Goal: Navigation & Orientation: Find specific page/section

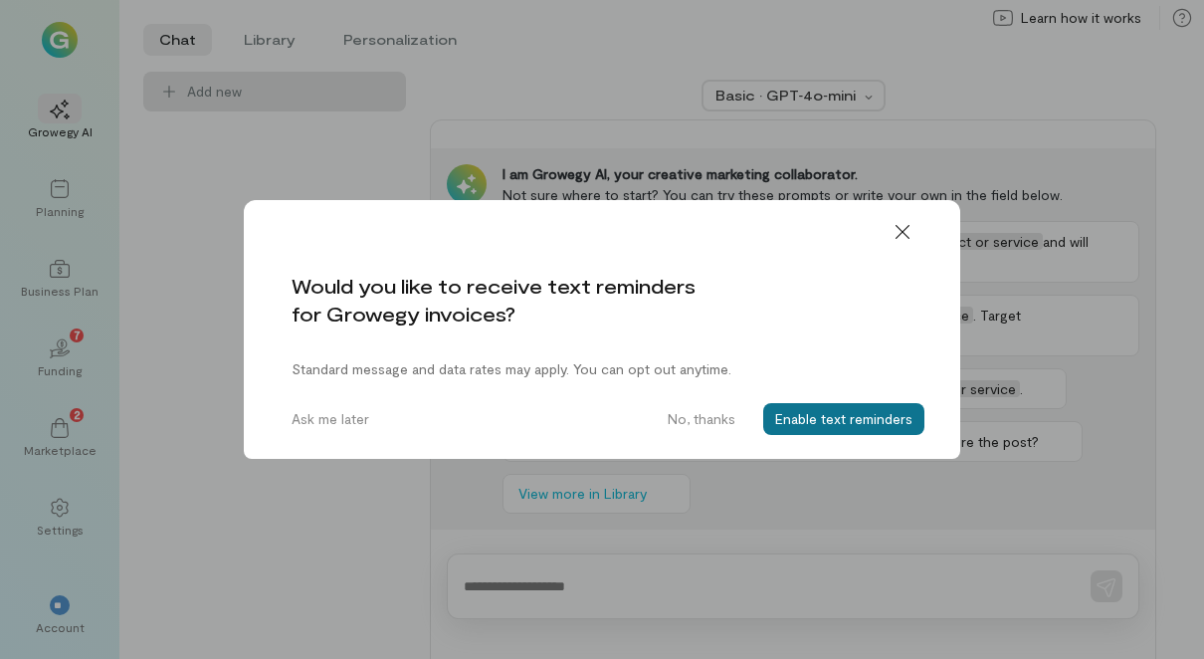
click at [845, 412] on button "Enable text reminders" at bounding box center [843, 419] width 161 height 32
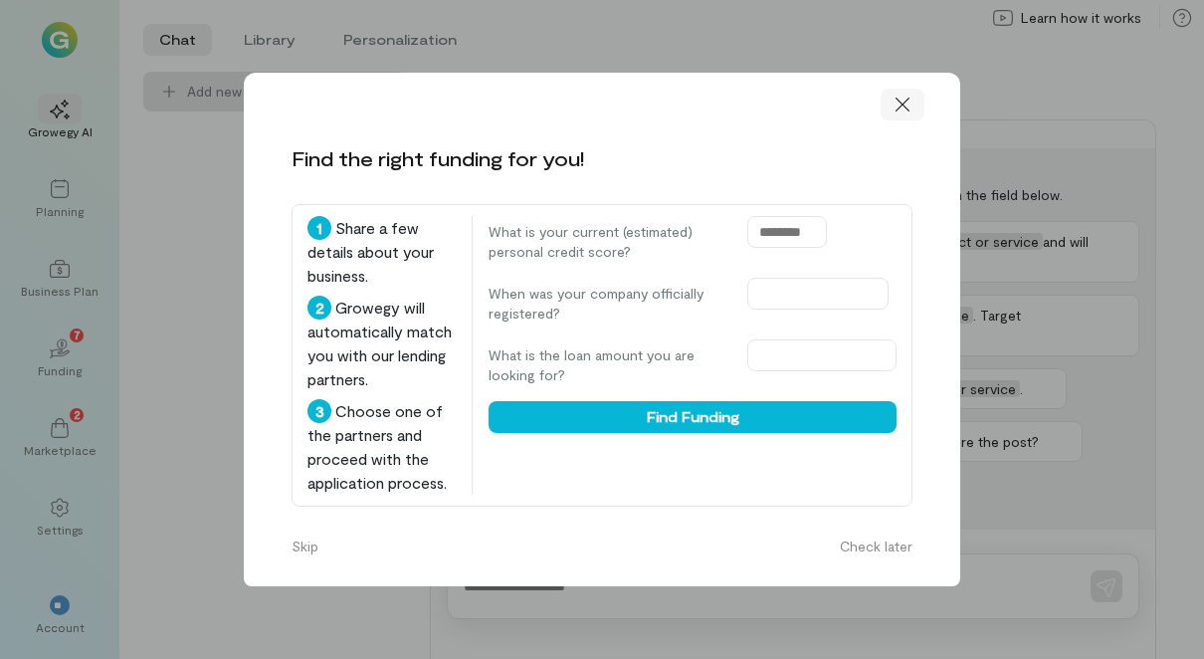
click at [897, 106] on icon at bounding box center [902, 105] width 20 height 20
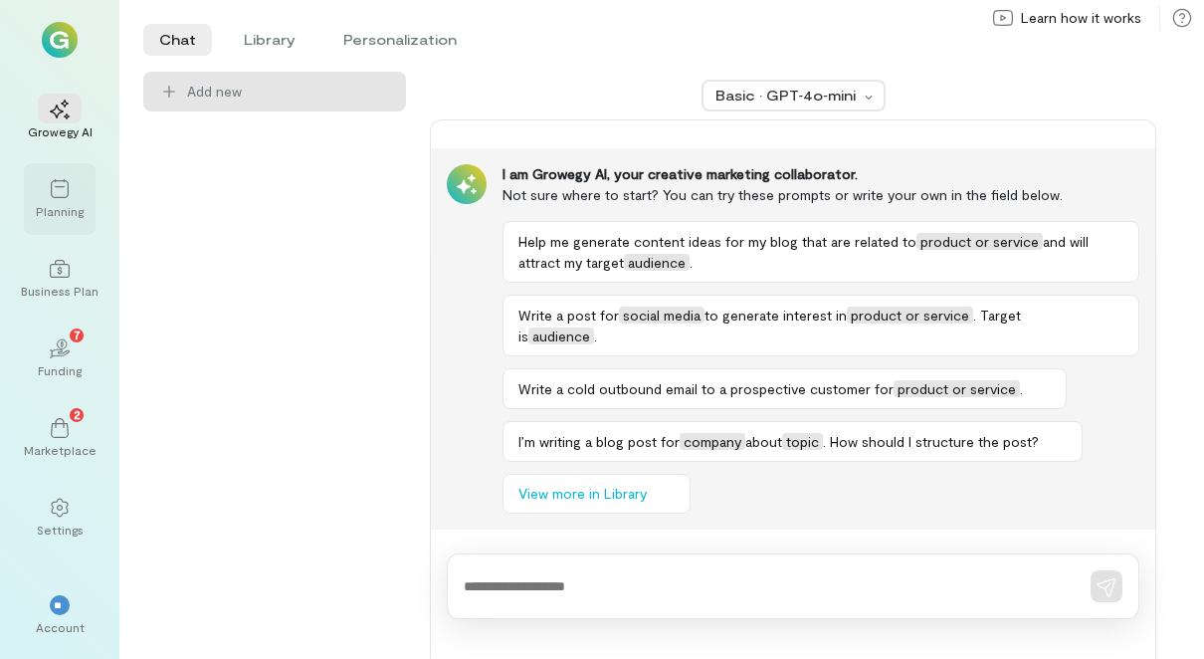
click at [70, 203] on div "Planning" at bounding box center [60, 211] width 48 height 16
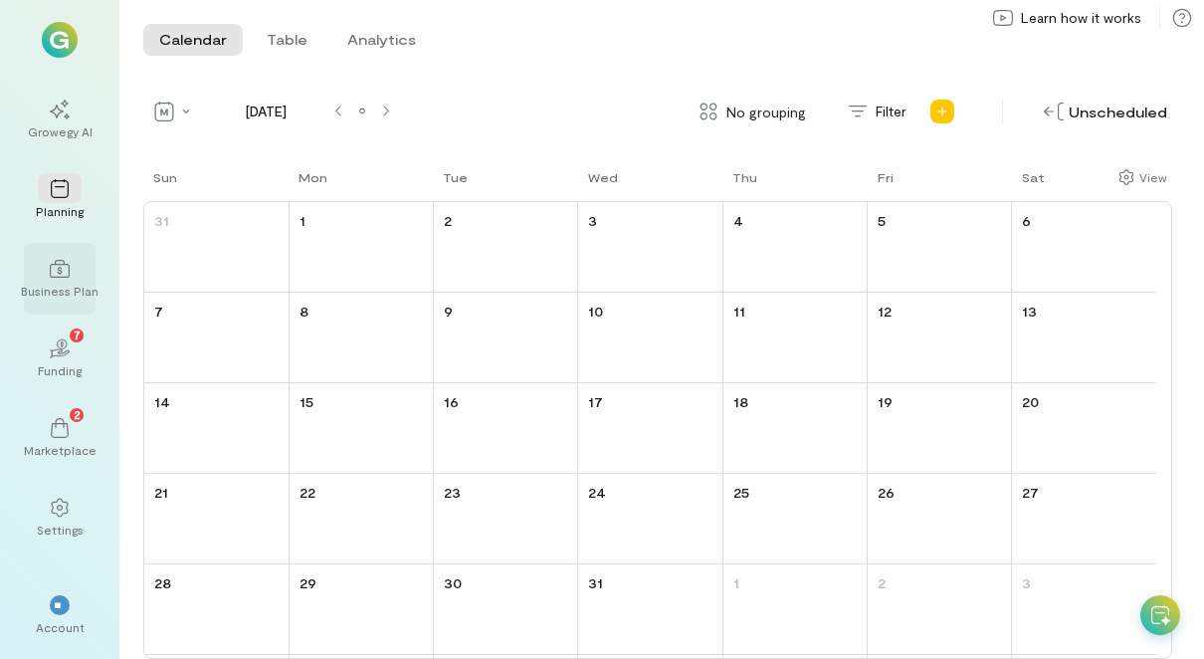
click at [45, 286] on div "Business Plan" at bounding box center [60, 291] width 78 height 16
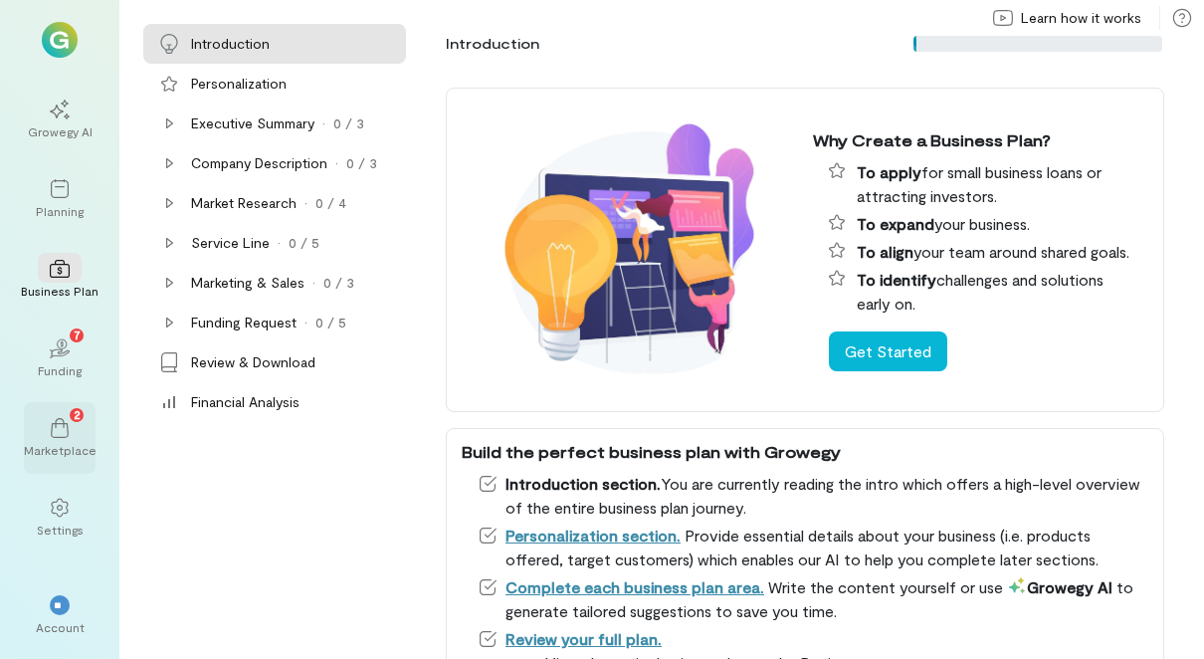
click at [61, 431] on icon at bounding box center [60, 428] width 20 height 20
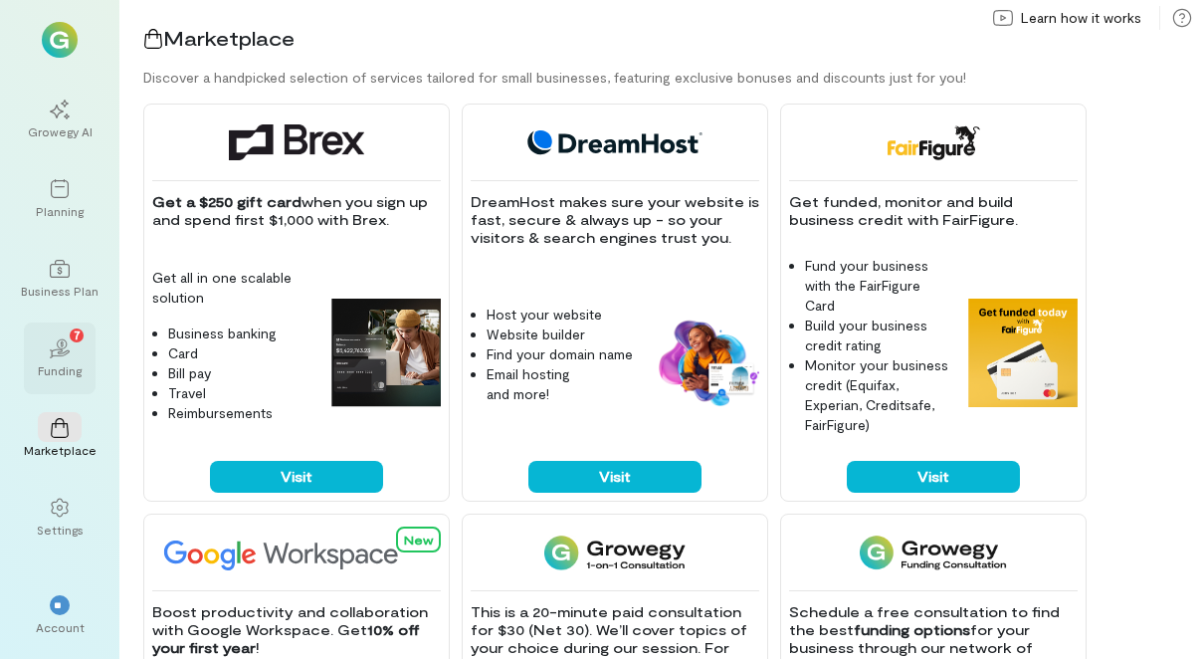
click at [55, 345] on icon "02" at bounding box center [60, 348] width 20 height 20
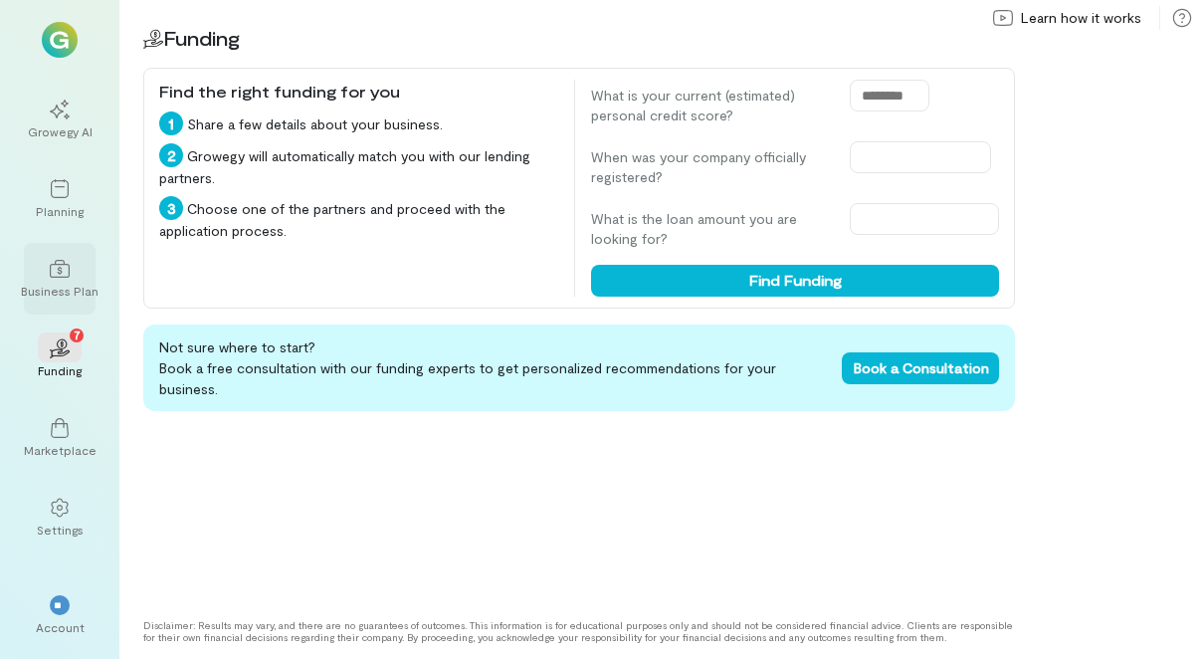
click at [67, 282] on div at bounding box center [60, 268] width 44 height 30
